Goal: Information Seeking & Learning: Learn about a topic

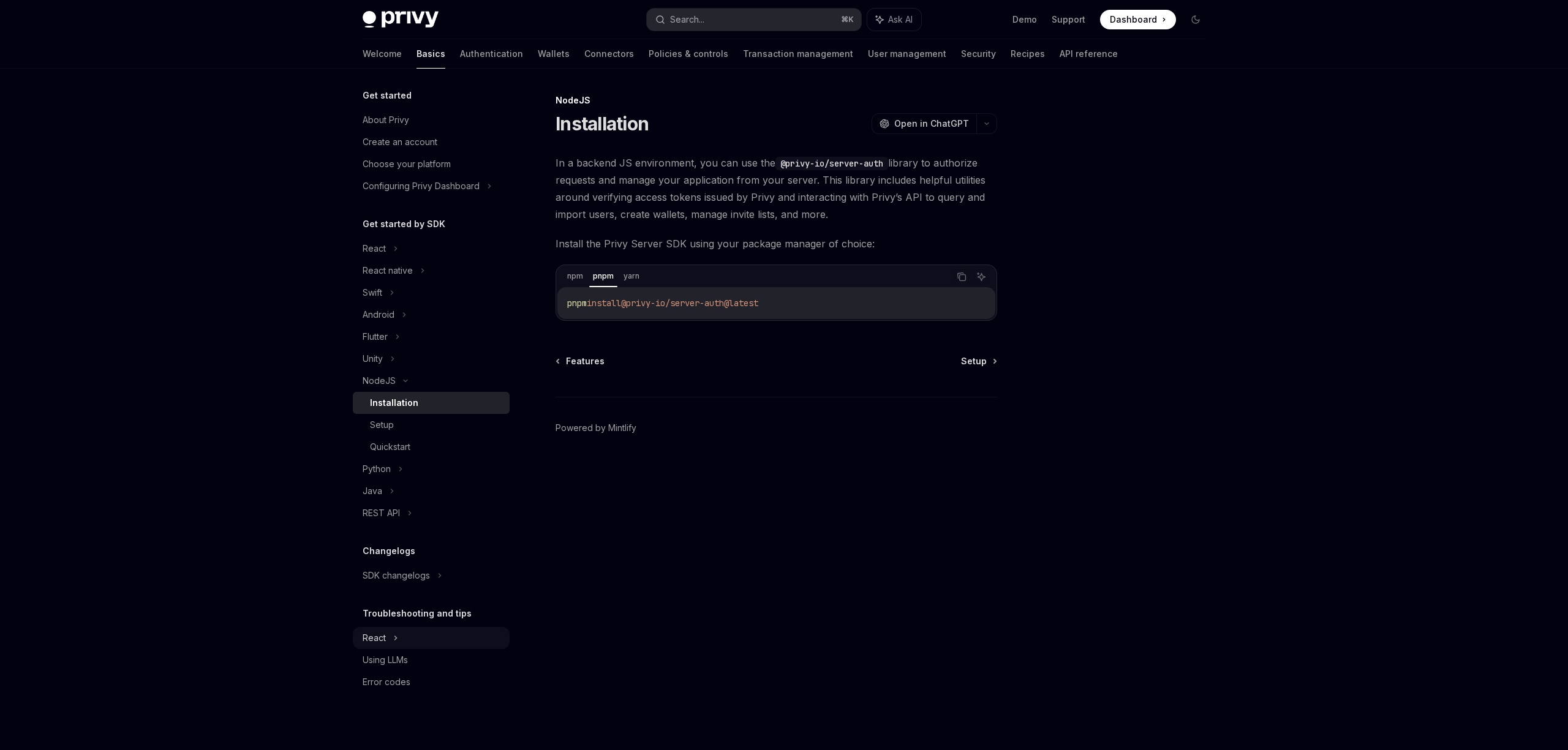
click at [394, 256] on icon at bounding box center [395, 249] width 5 height 15
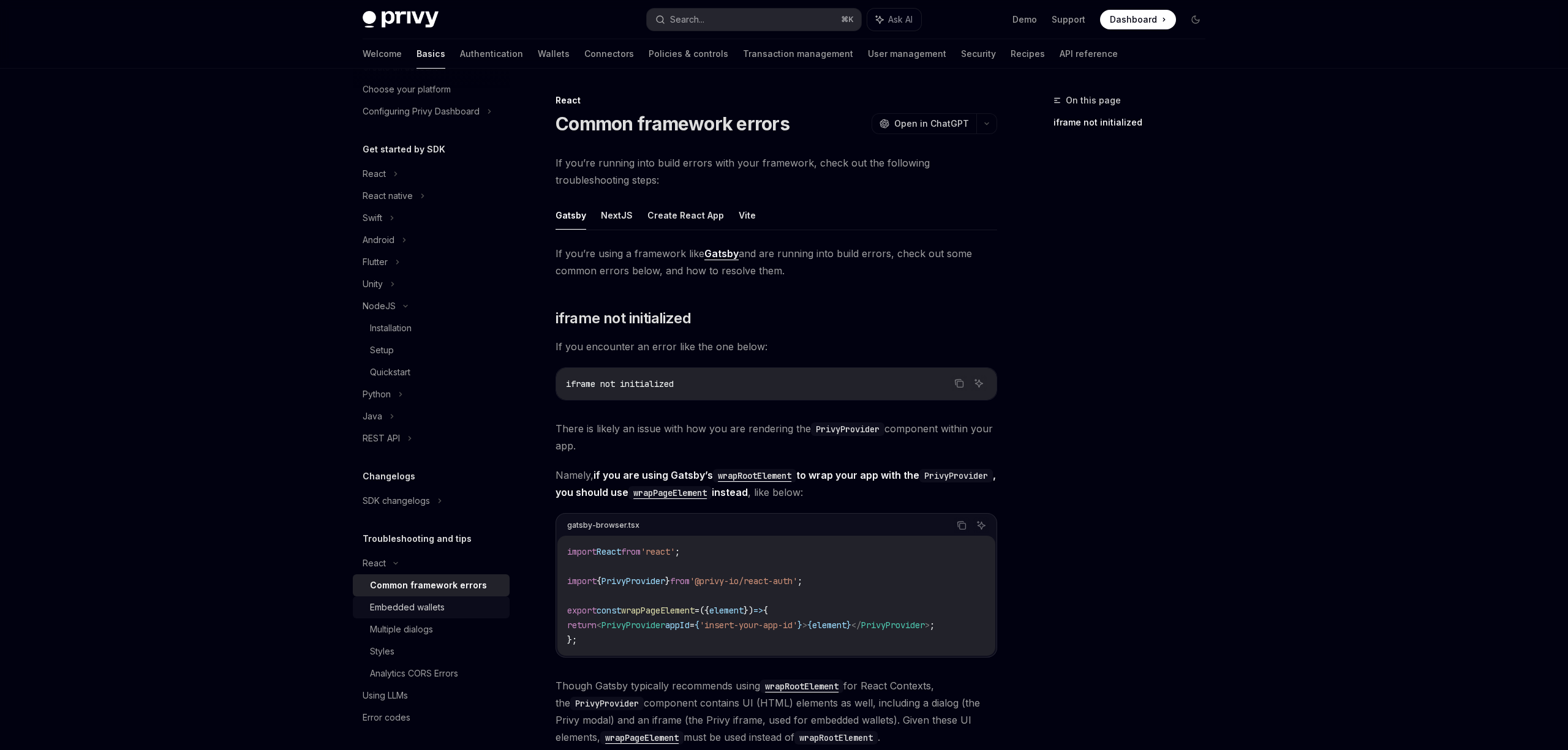
scroll to position [78, 0]
click at [482, 604] on div "Embedded wallets" at bounding box center [436, 604] width 132 height 15
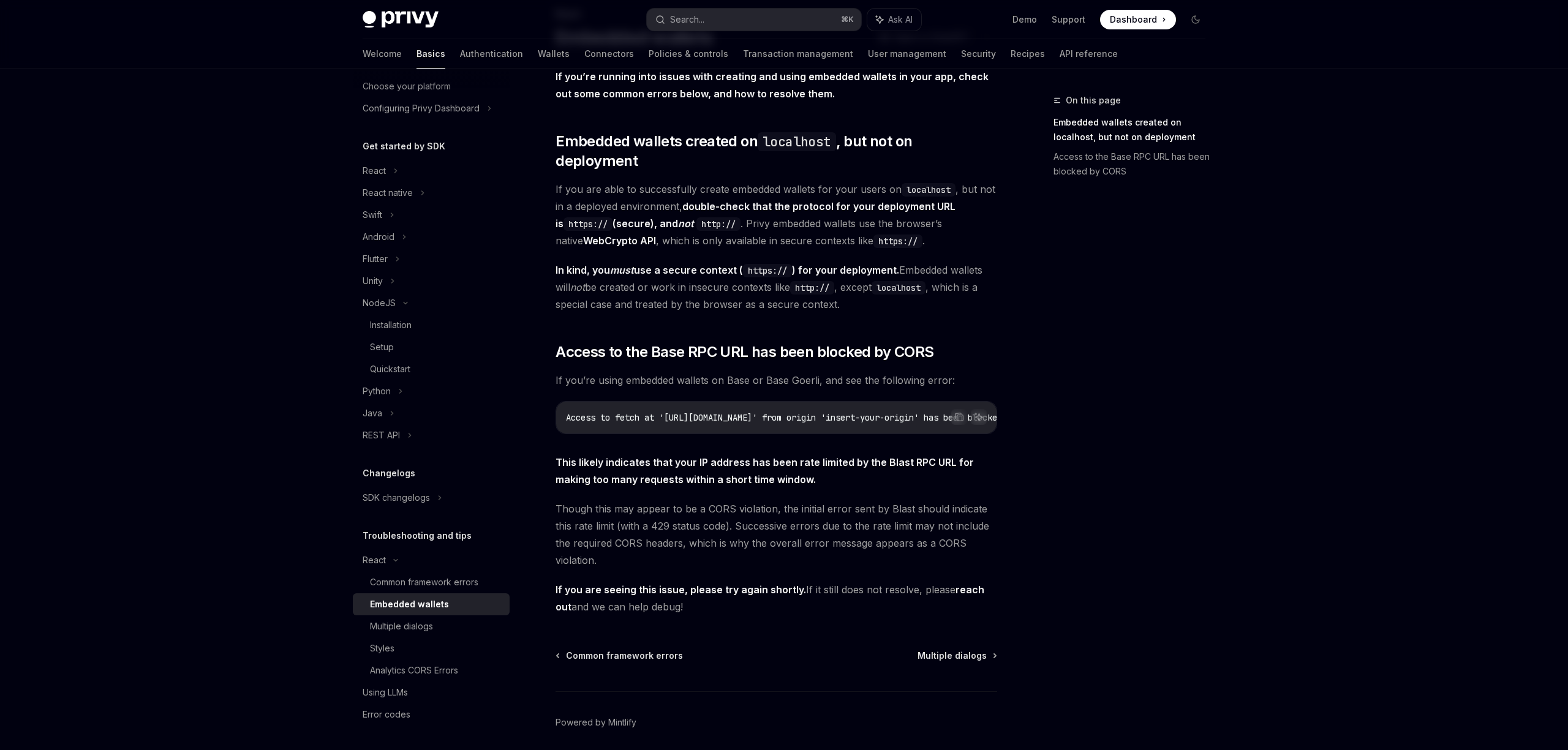
scroll to position [114, 0]
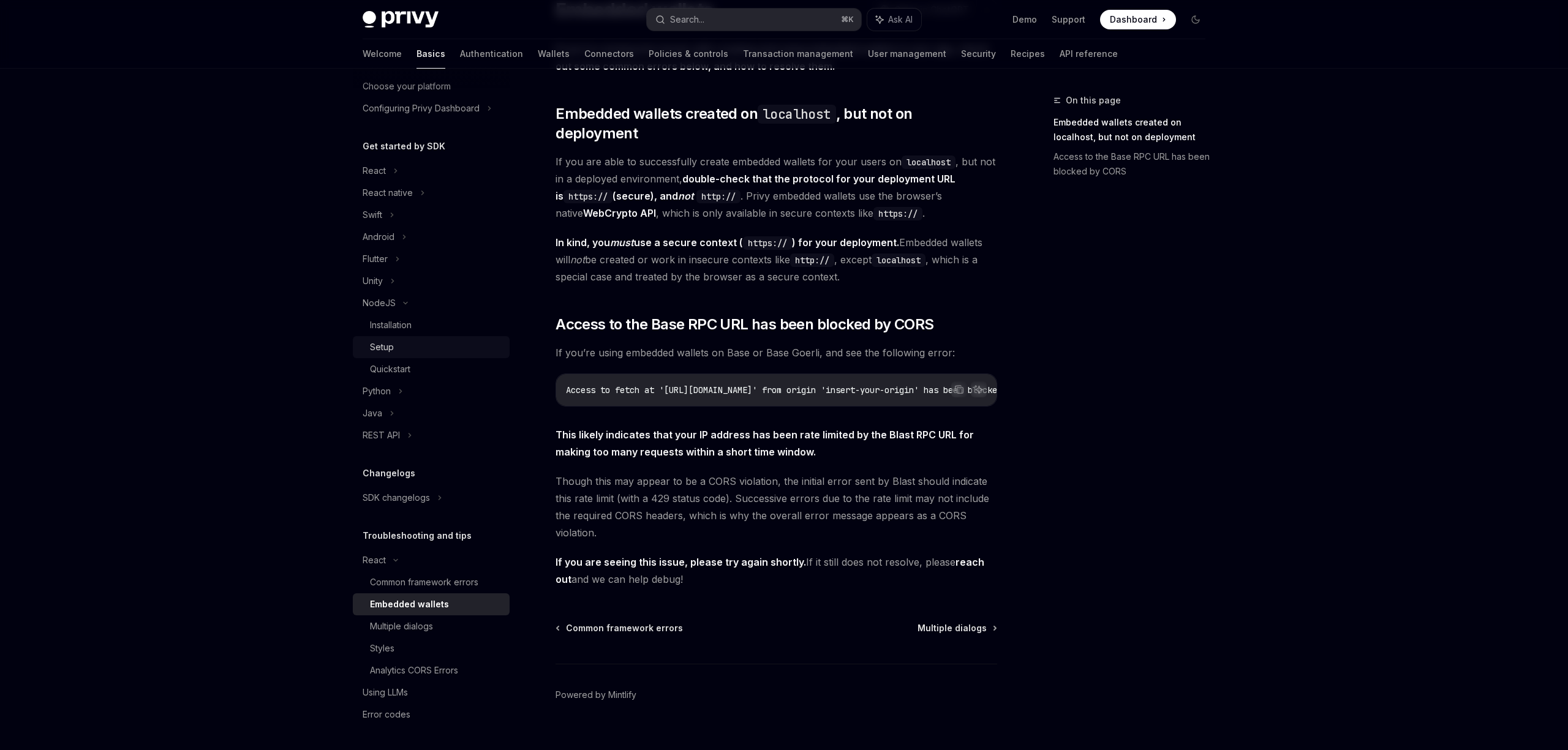
click at [413, 341] on div "Setup" at bounding box center [436, 347] width 132 height 15
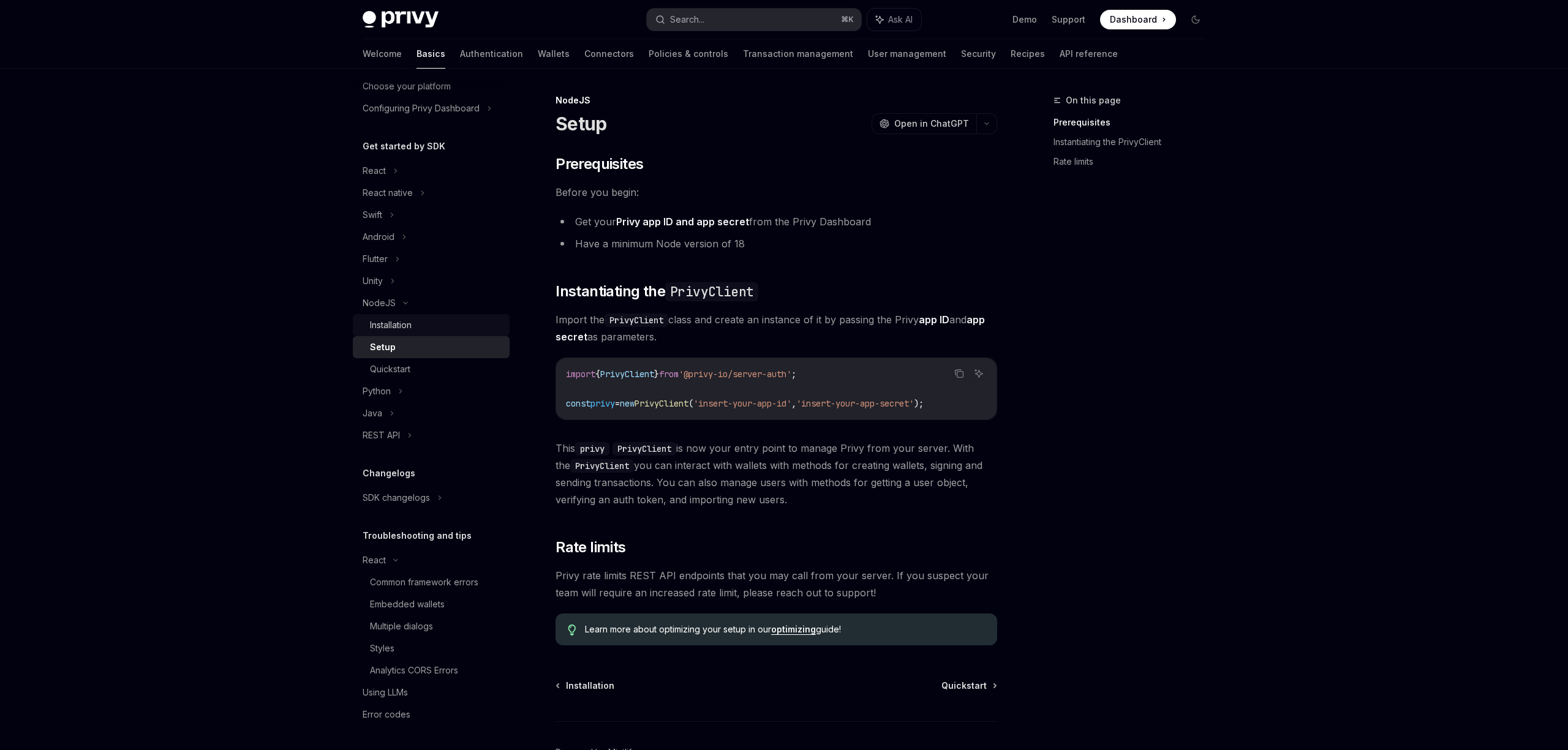
click at [416, 321] on div "Installation" at bounding box center [436, 325] width 132 height 15
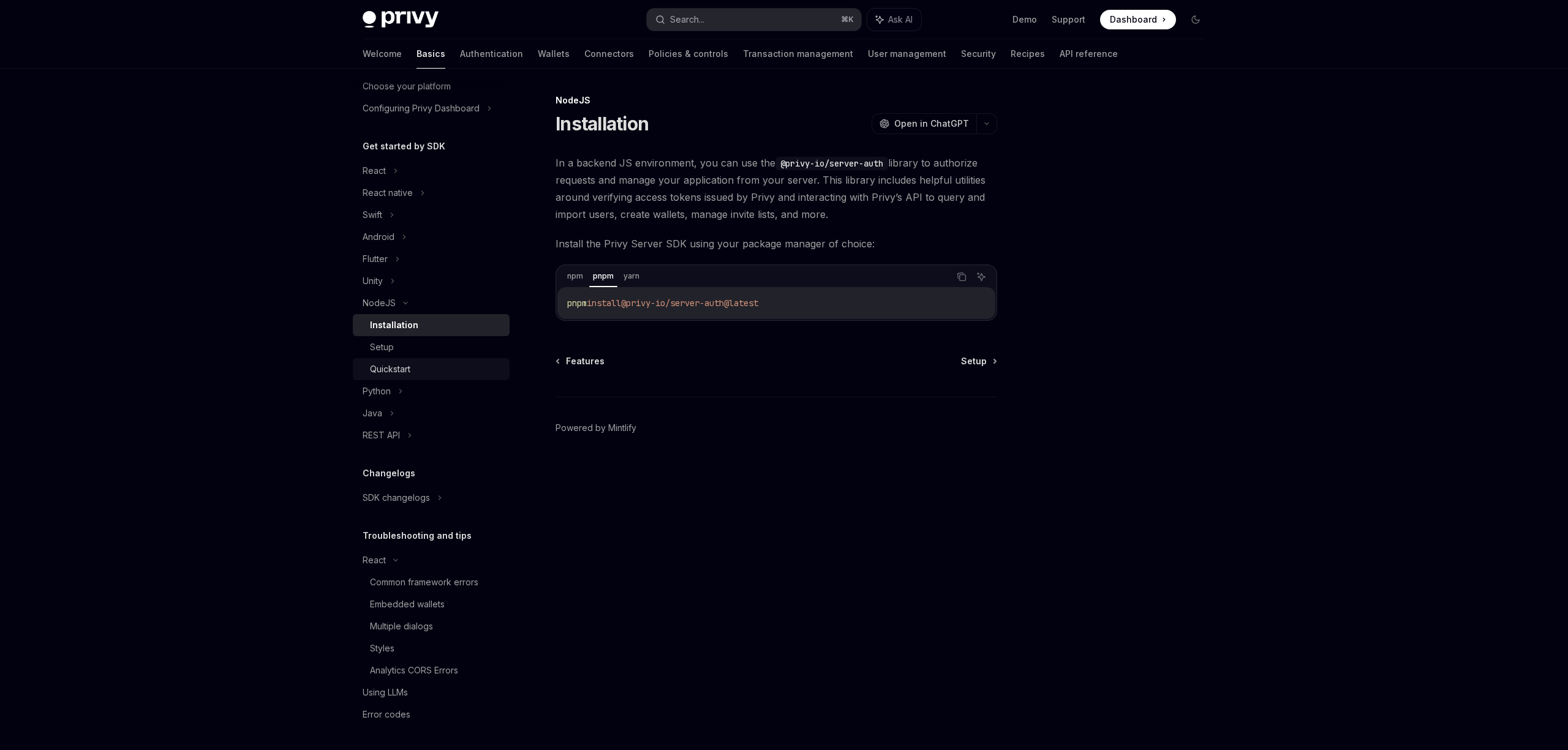
click at [403, 376] on div "Quickstart" at bounding box center [390, 369] width 40 height 15
type textarea "*"
